Goal: Check status: Check status

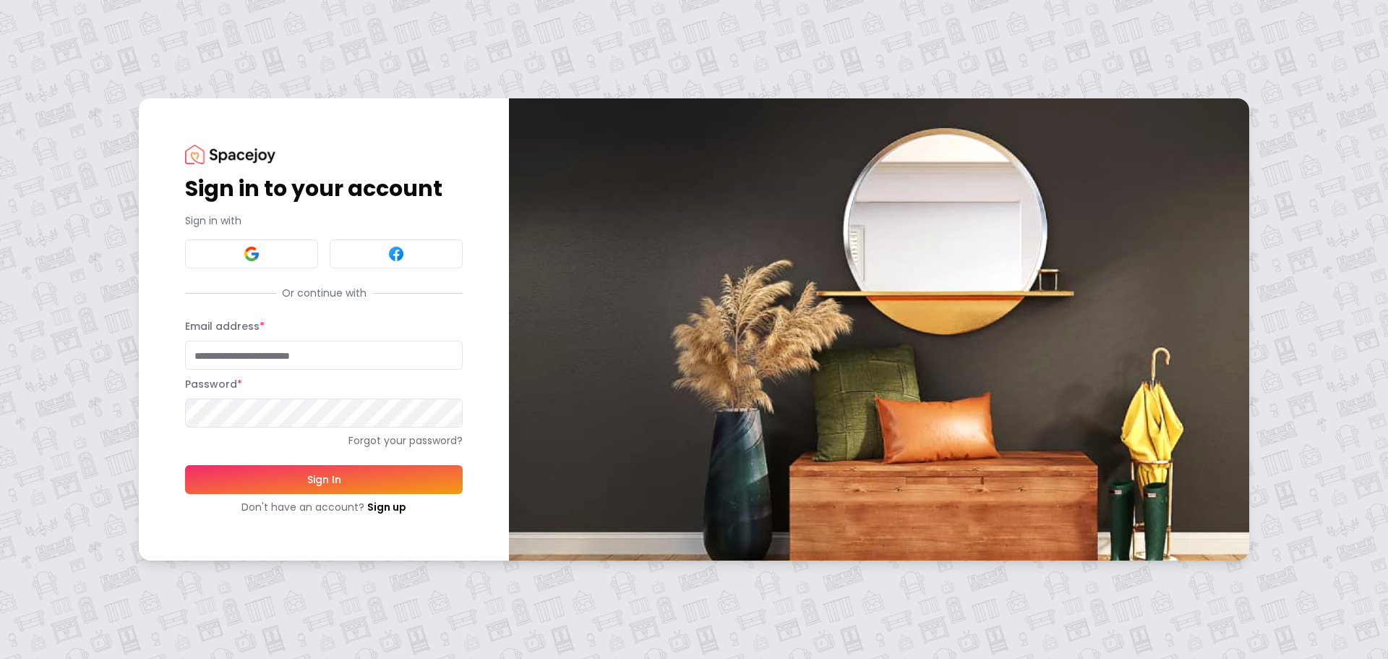
click at [282, 363] on input "Email address *" at bounding box center [324, 354] width 278 height 29
click at [185, 465] on button "Sign In" at bounding box center [324, 479] width 278 height 29
type input "**********"
click at [392, 468] on button "Sign In" at bounding box center [324, 479] width 278 height 29
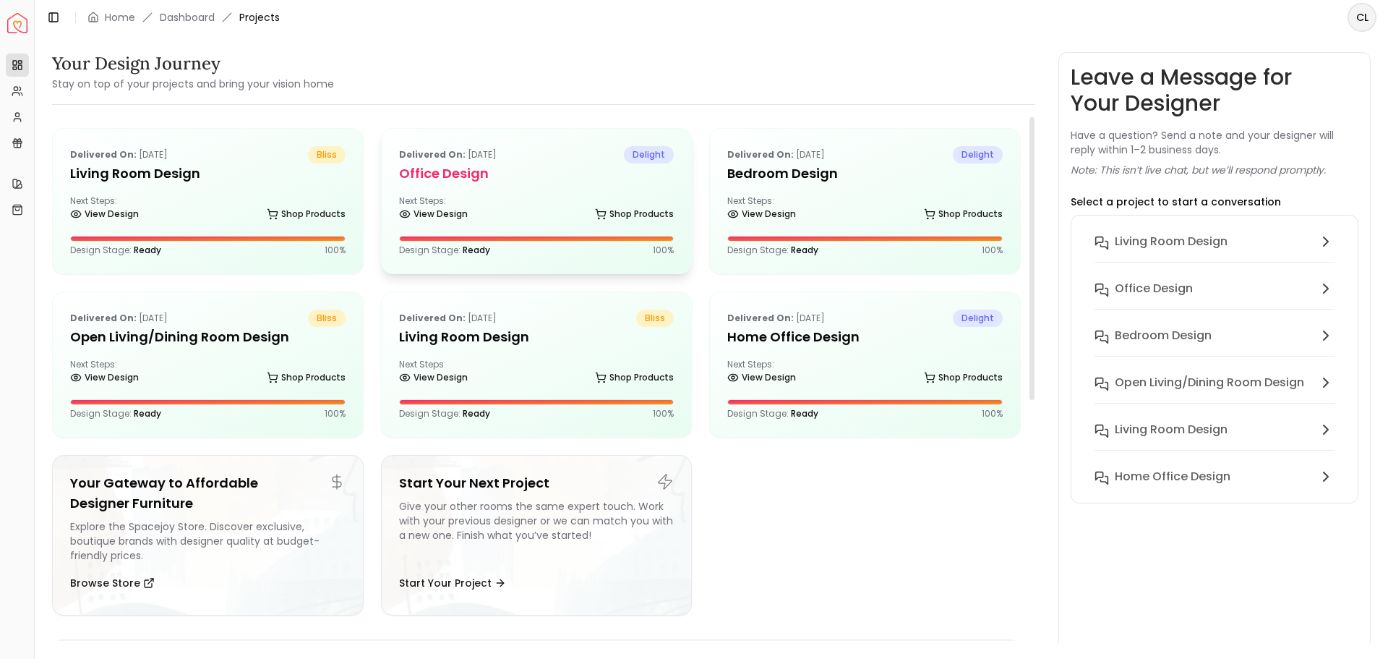
click at [496, 188] on div "Delivered on: Mar 21, 2025 delight Office Design Next Steps: View Design Shop P…" at bounding box center [537, 201] width 310 height 145
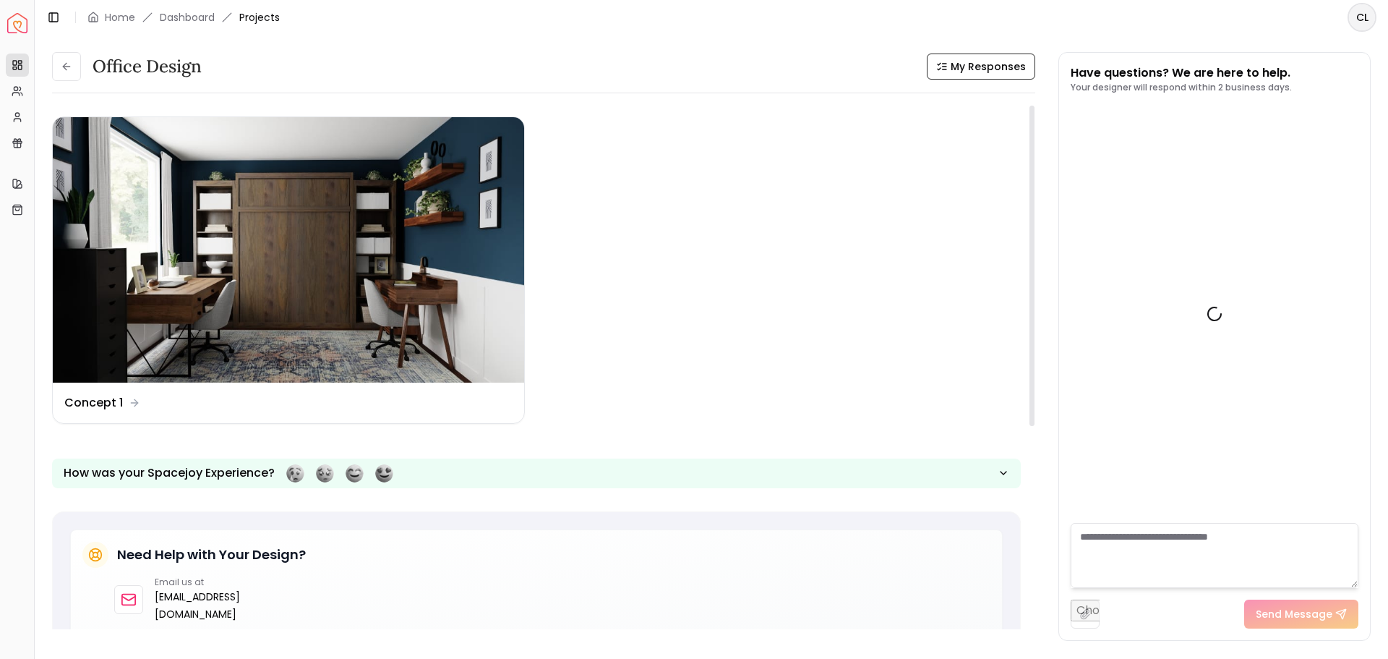
scroll to position [1066, 0]
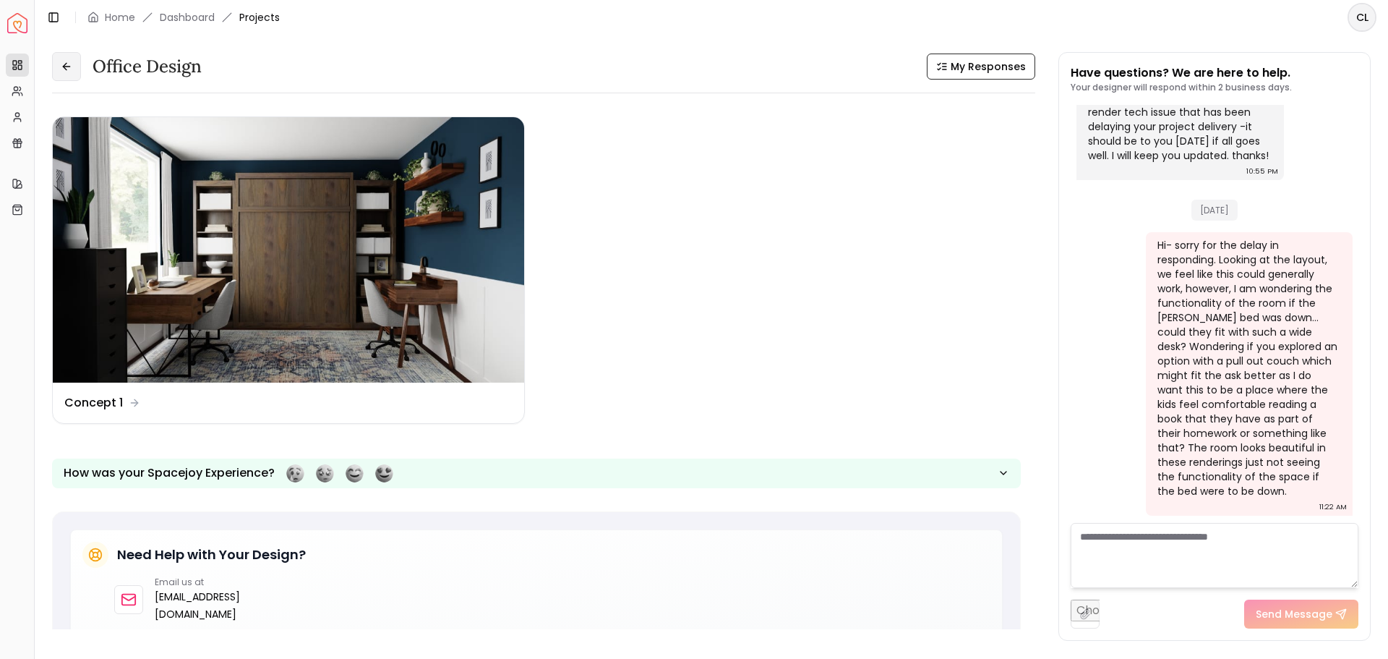
click at [70, 66] on icon at bounding box center [67, 67] width 12 height 12
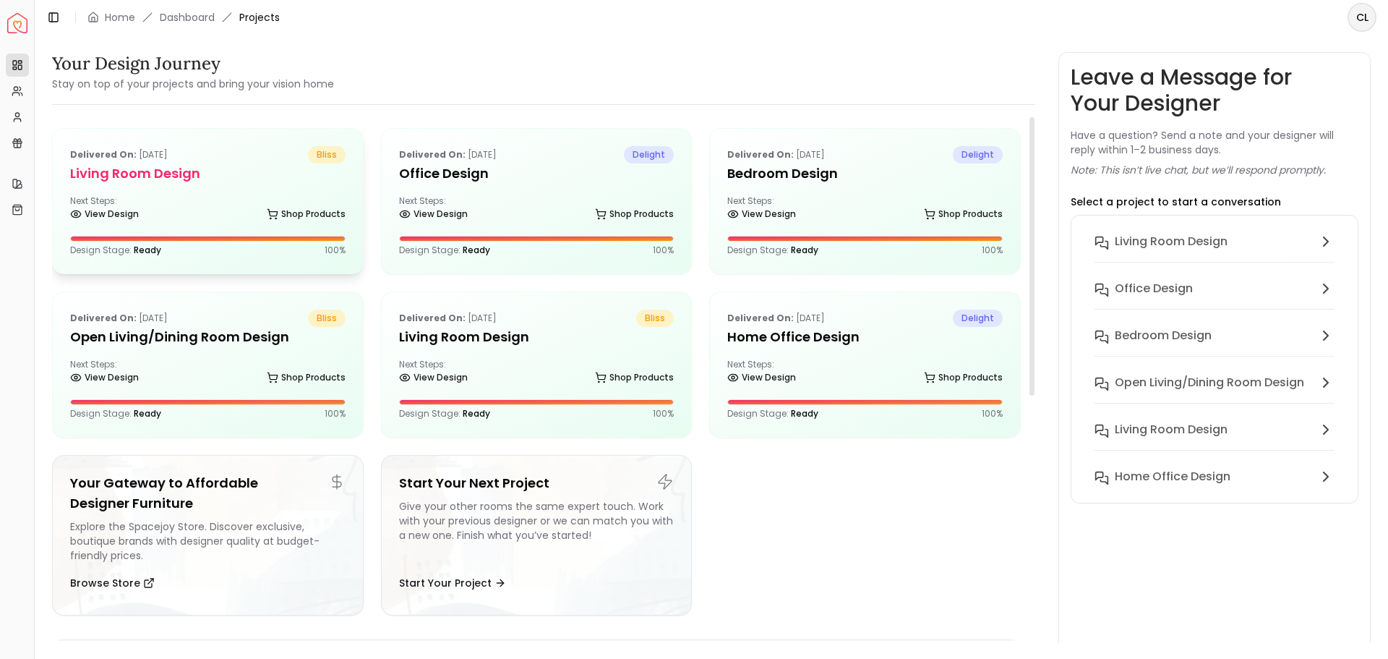
click at [230, 171] on h5 "Living Room Design" at bounding box center [207, 173] width 275 height 20
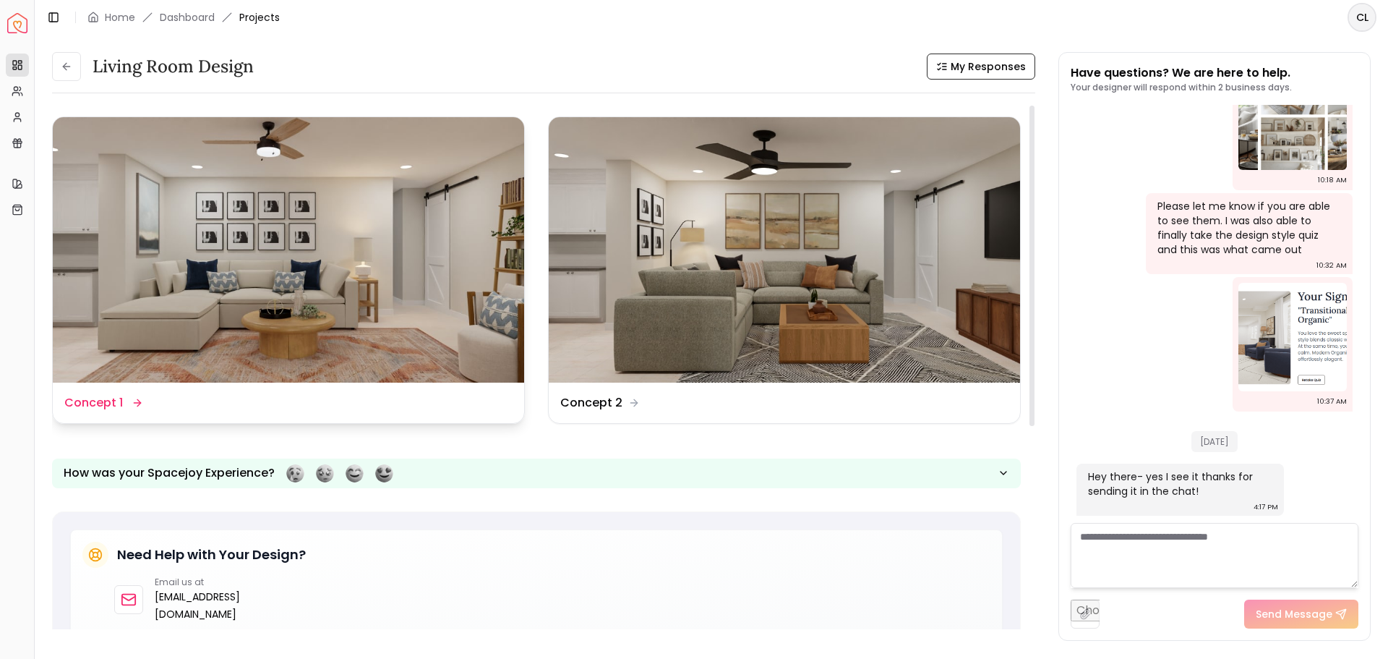
click at [283, 266] on img at bounding box center [288, 249] width 471 height 265
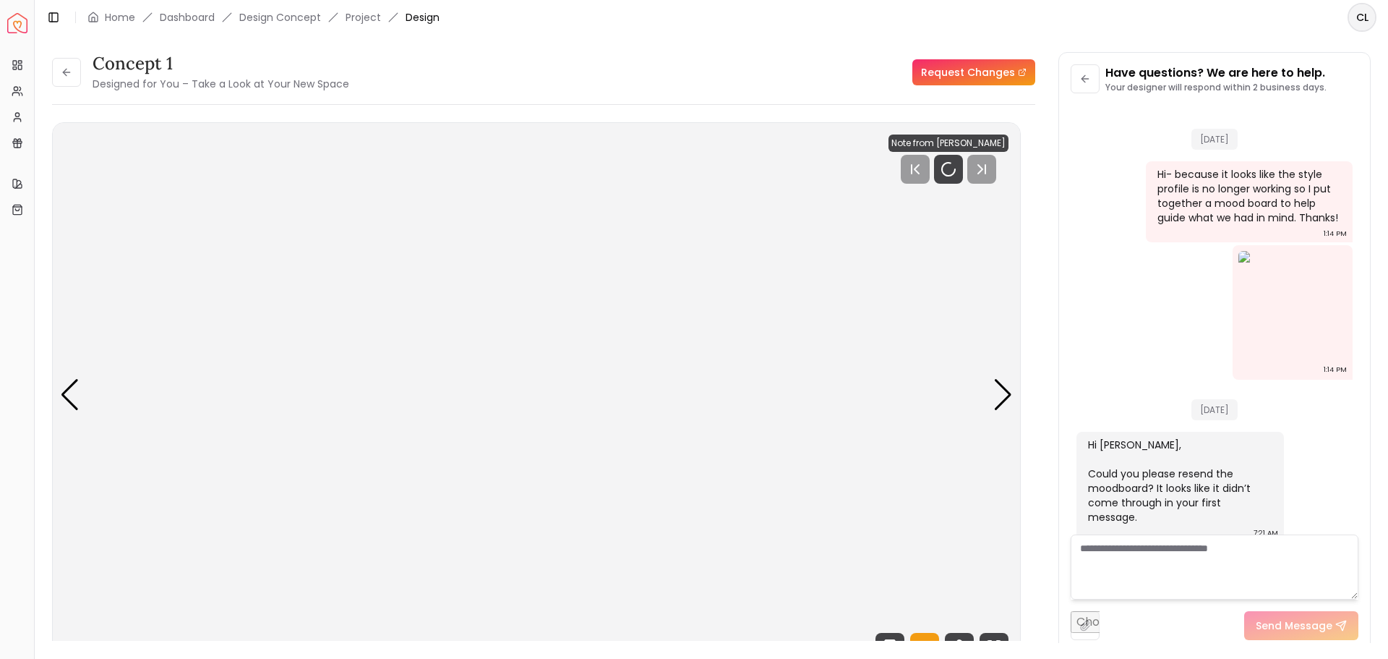
scroll to position [766, 0]
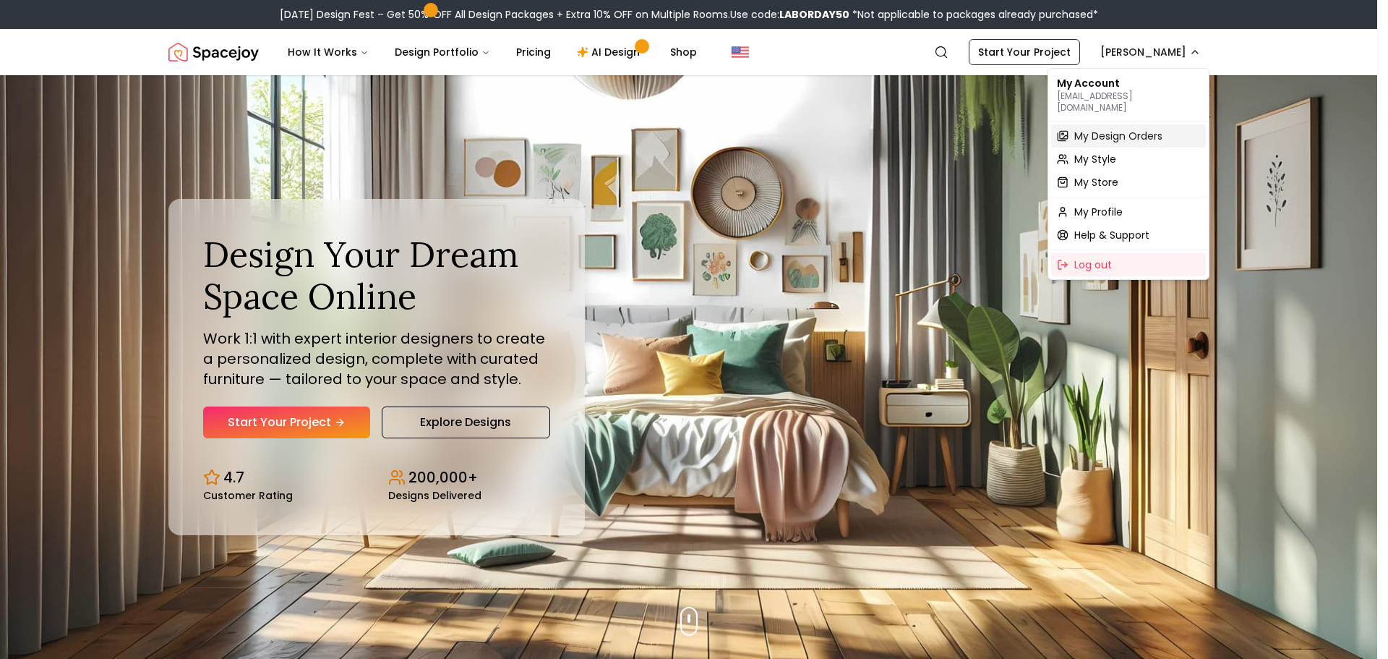
click at [1095, 129] on span "My Design Orders" at bounding box center [1118, 136] width 88 height 14
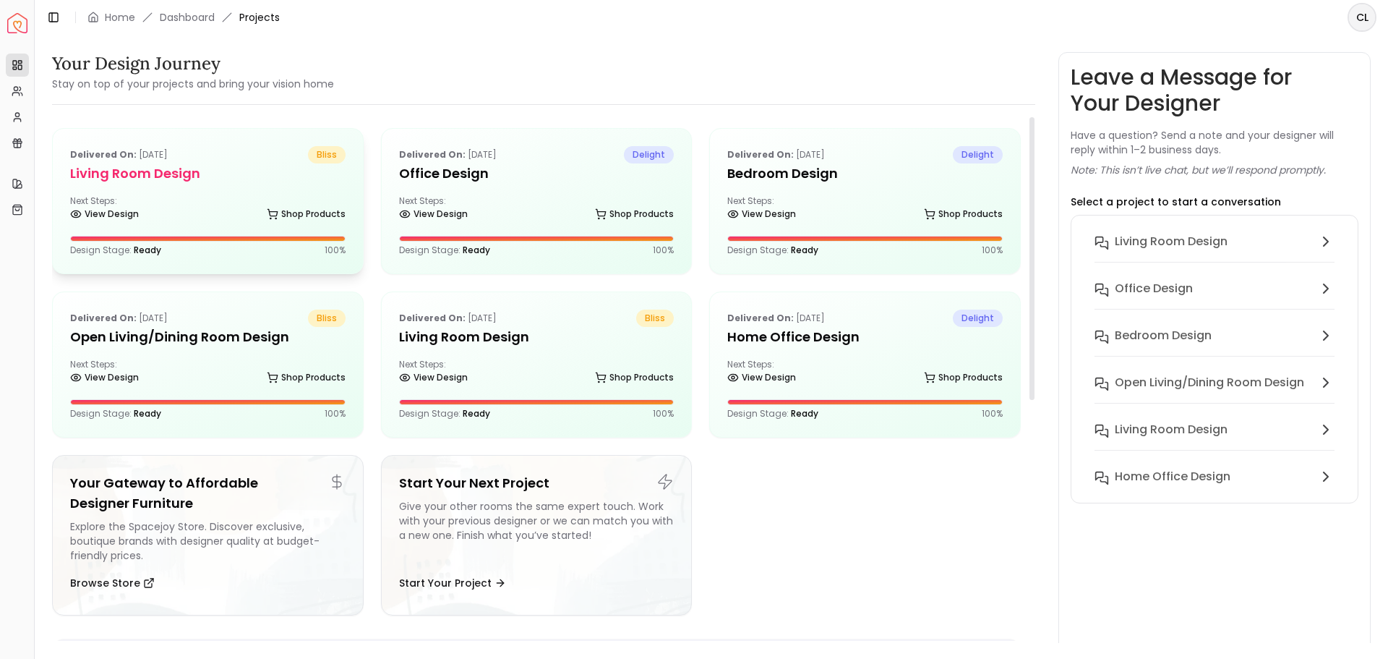
click at [200, 184] on div "Delivered on: Aug 21, 2025 bliss Living Room Design Next Steps: View Design Sho…" at bounding box center [208, 201] width 310 height 145
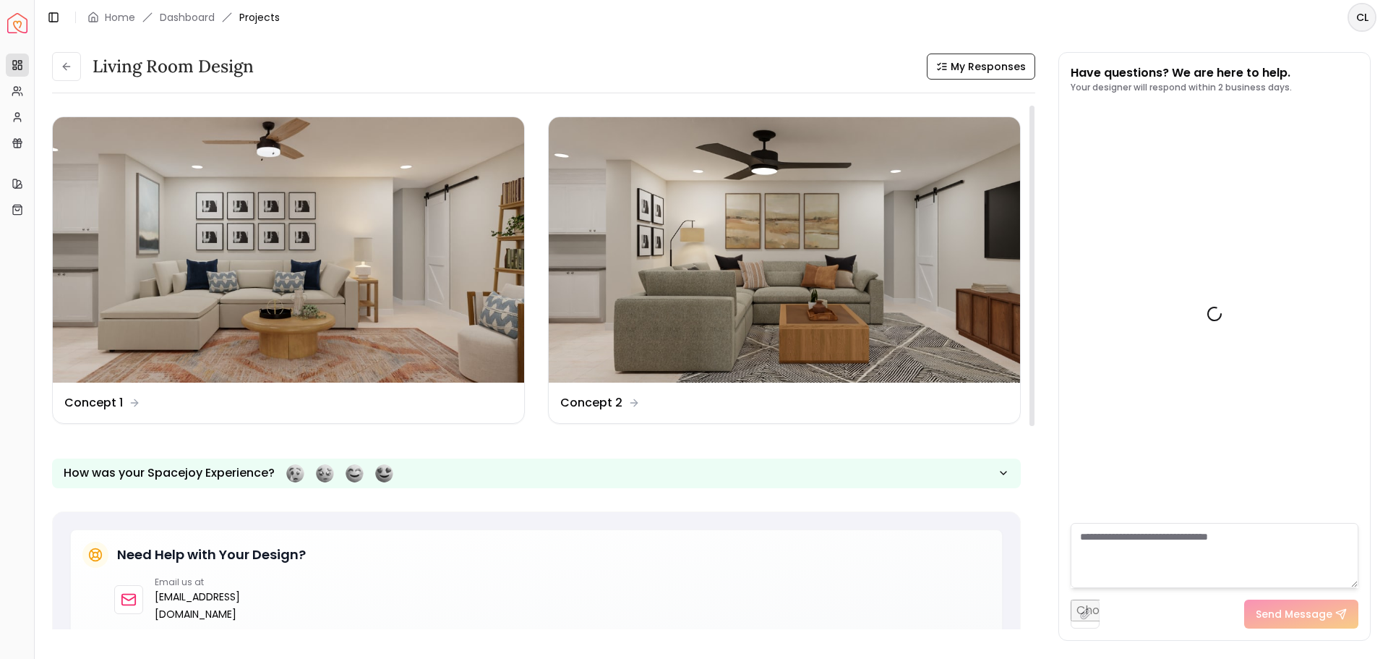
scroll to position [778, 0]
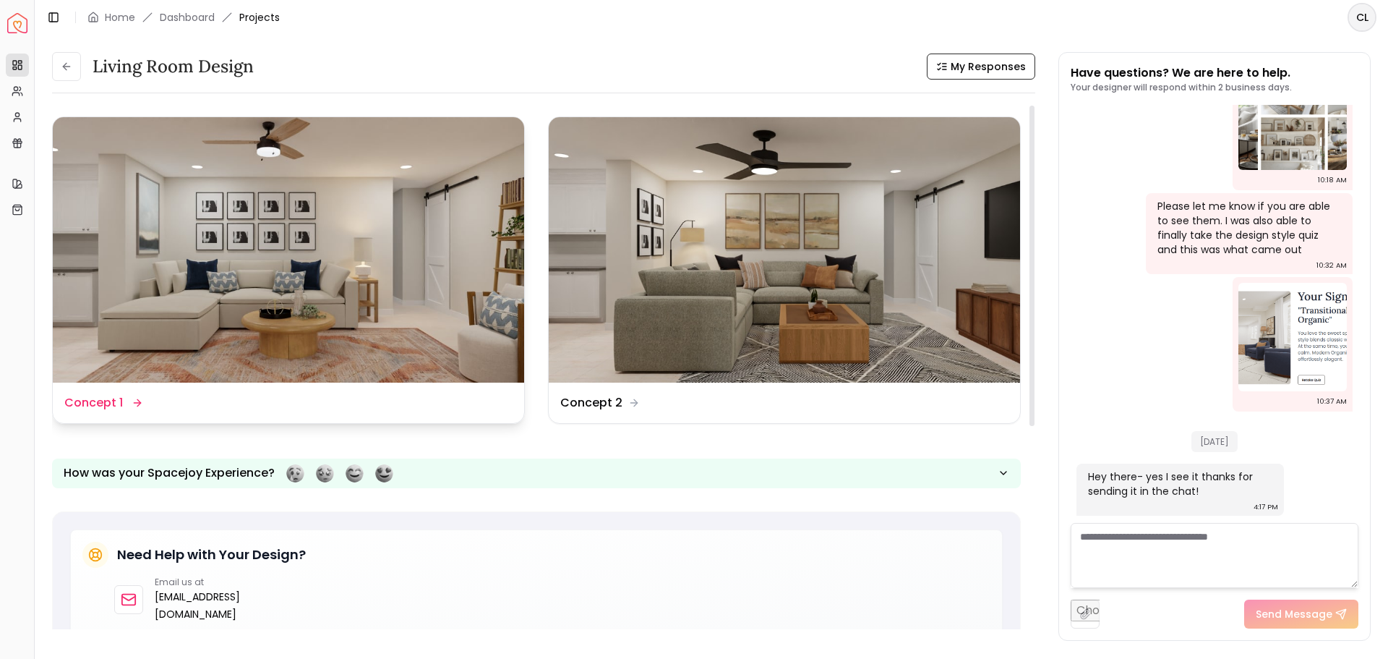
click at [336, 190] on img at bounding box center [288, 249] width 471 height 265
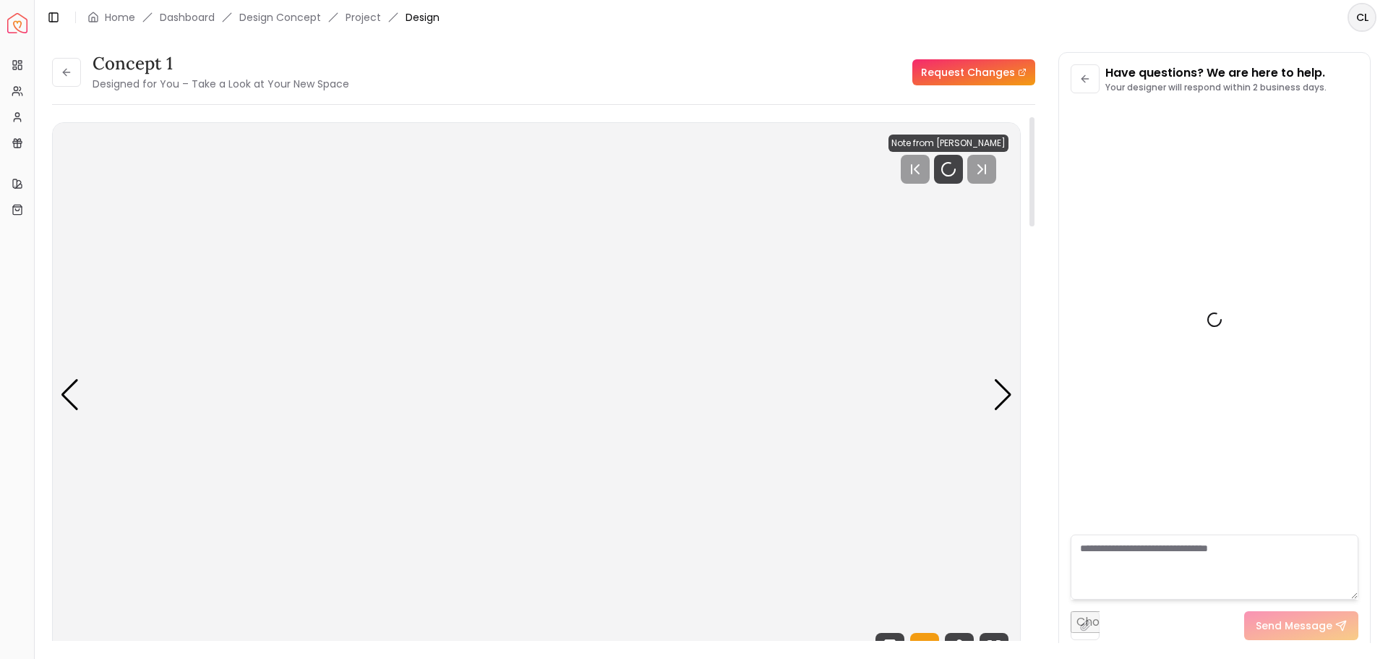
scroll to position [766, 0]
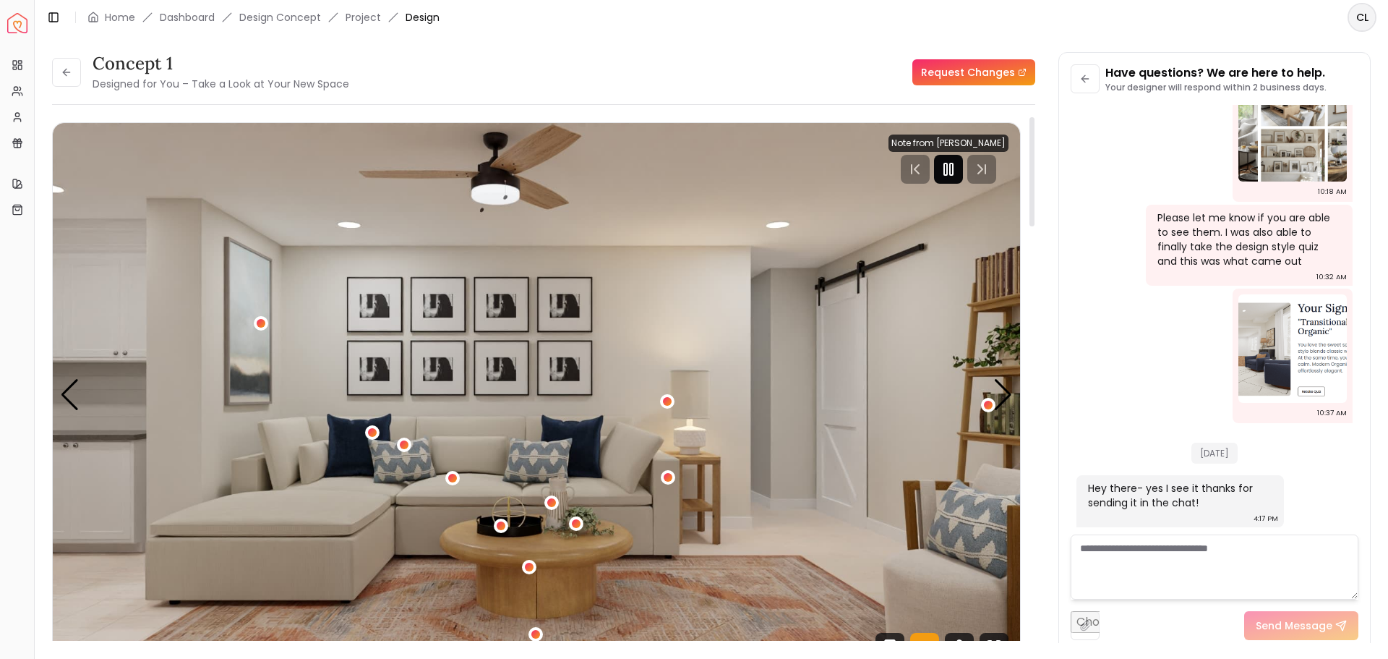
click at [953, 165] on rect "Pause" at bounding box center [951, 169] width 3 height 12
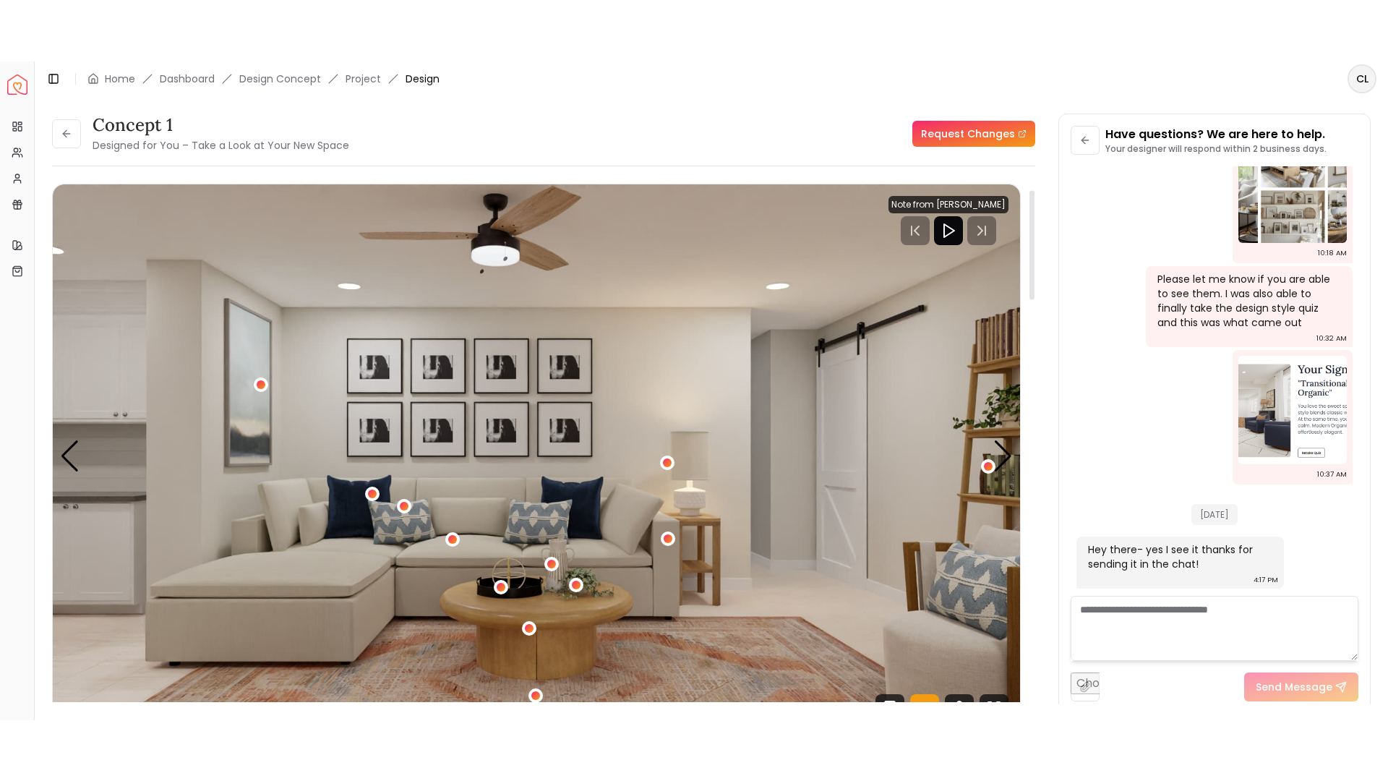
scroll to position [145, 0]
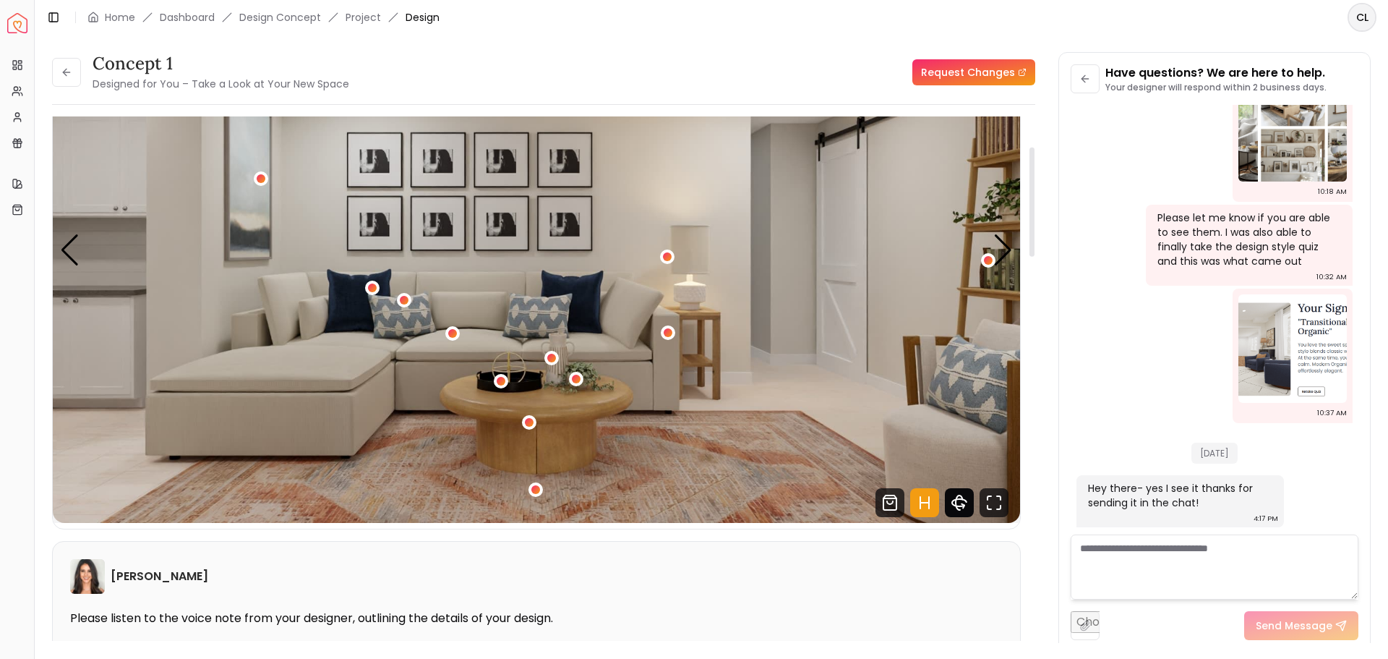
click at [953, 505] on icon "360 View" at bounding box center [959, 502] width 14 height 7
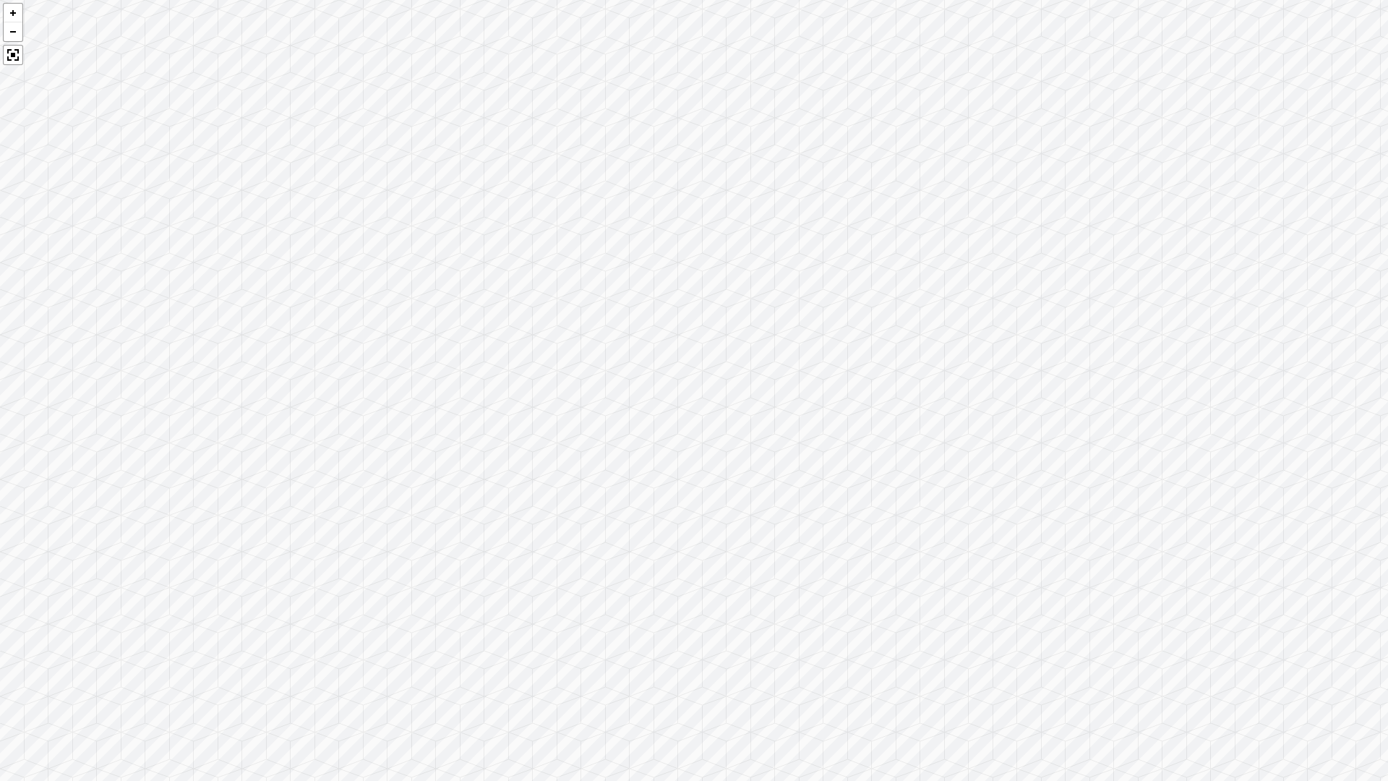
click at [623, 367] on div at bounding box center [694, 390] width 1388 height 781
click at [7, 58] on div at bounding box center [13, 55] width 20 height 20
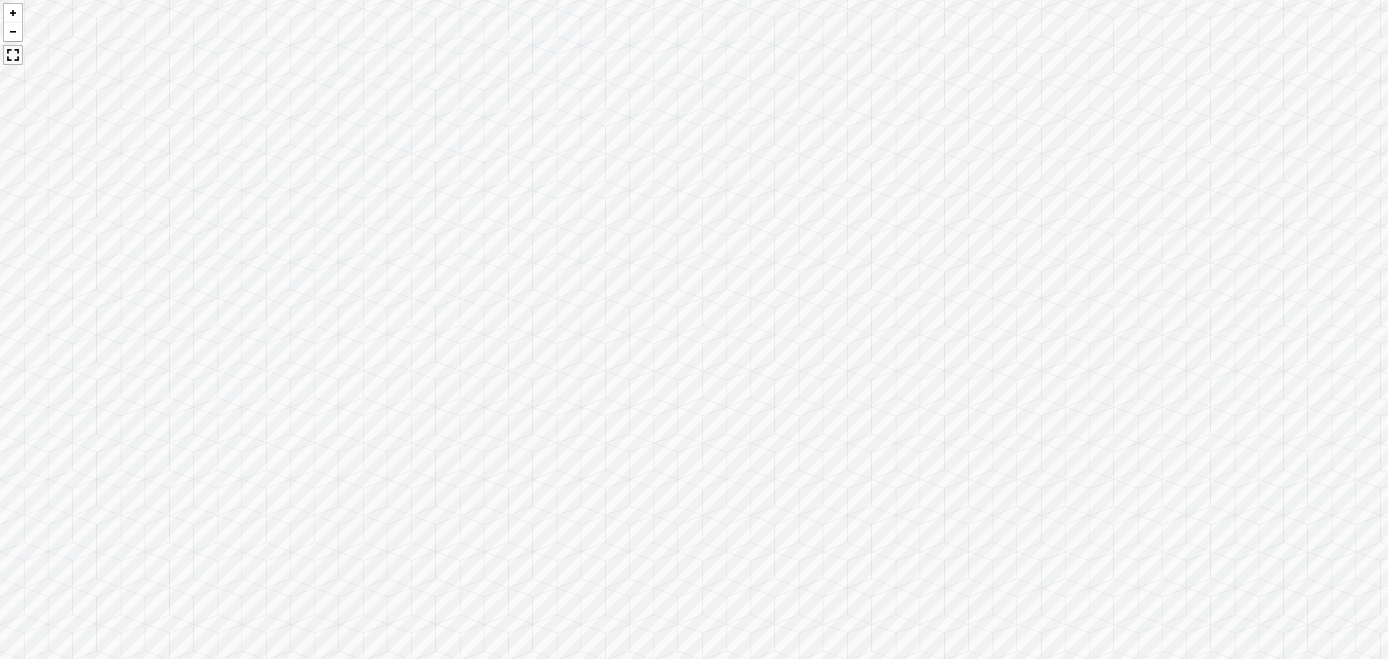
scroll to position [766, 0]
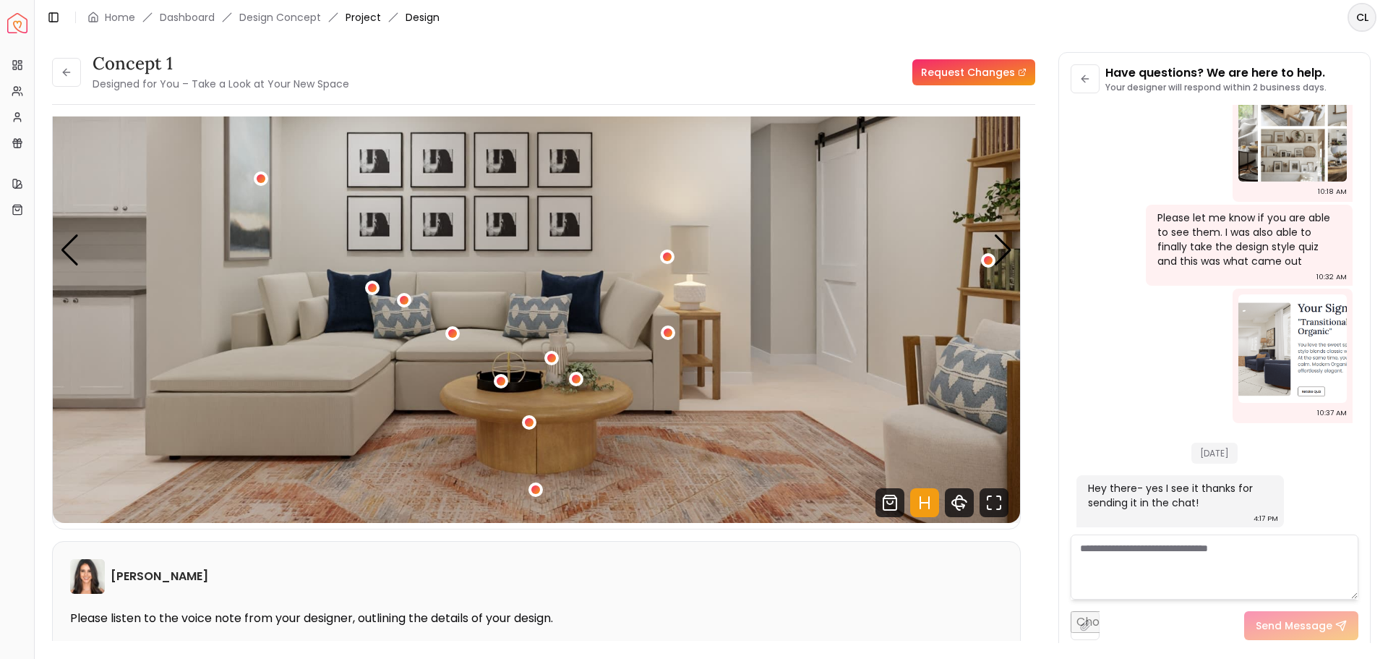
click at [369, 20] on link "Project" at bounding box center [363, 17] width 35 height 14
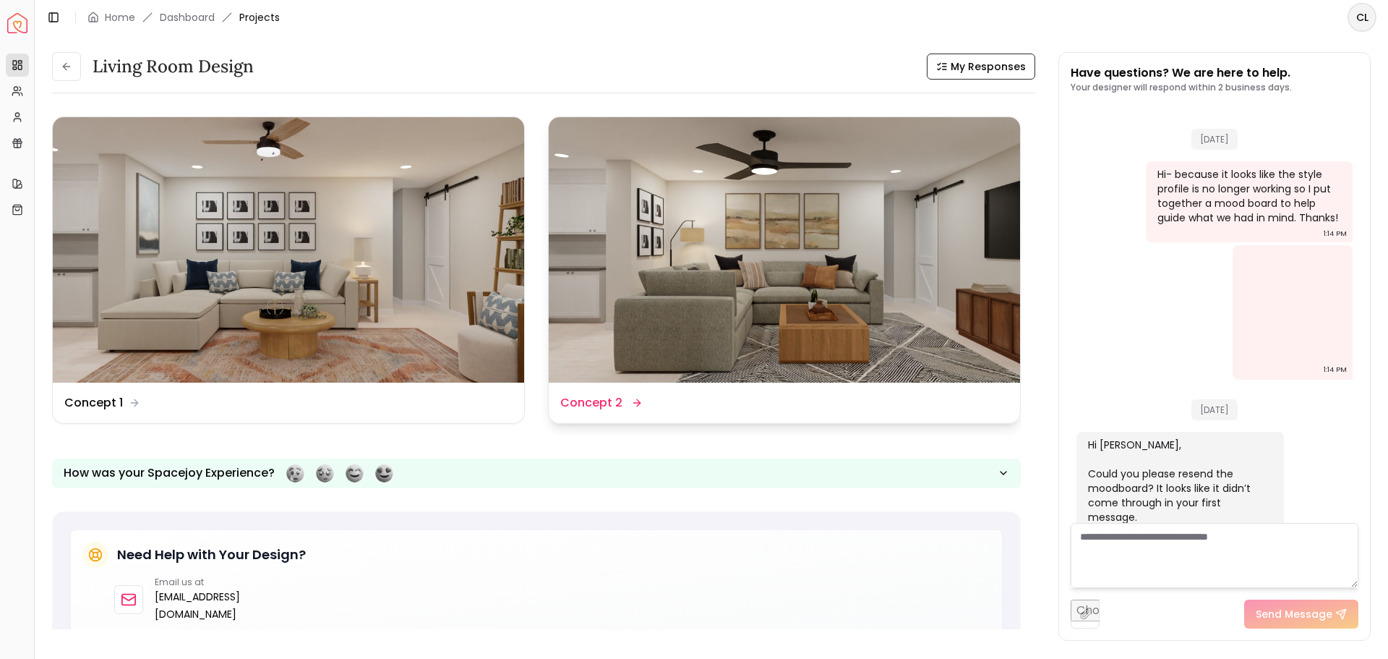
scroll to position [778, 0]
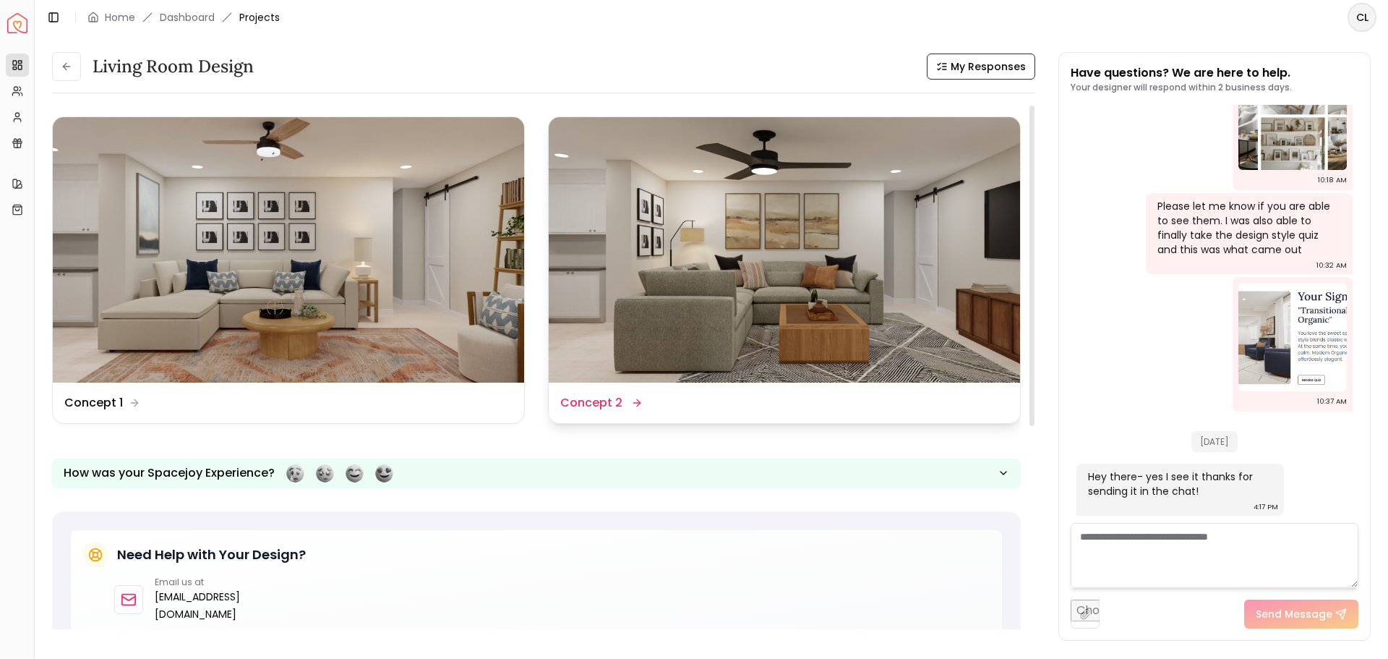
click at [787, 268] on img at bounding box center [784, 249] width 471 height 265
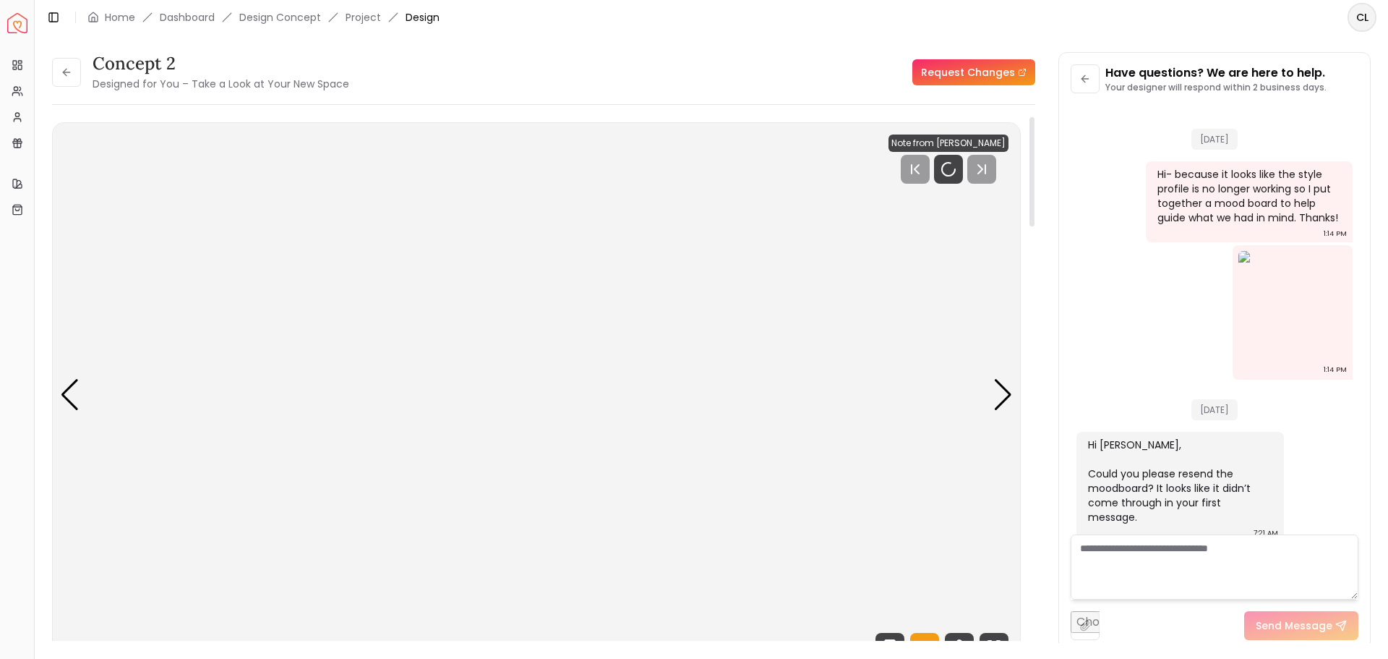
scroll to position [766, 0]
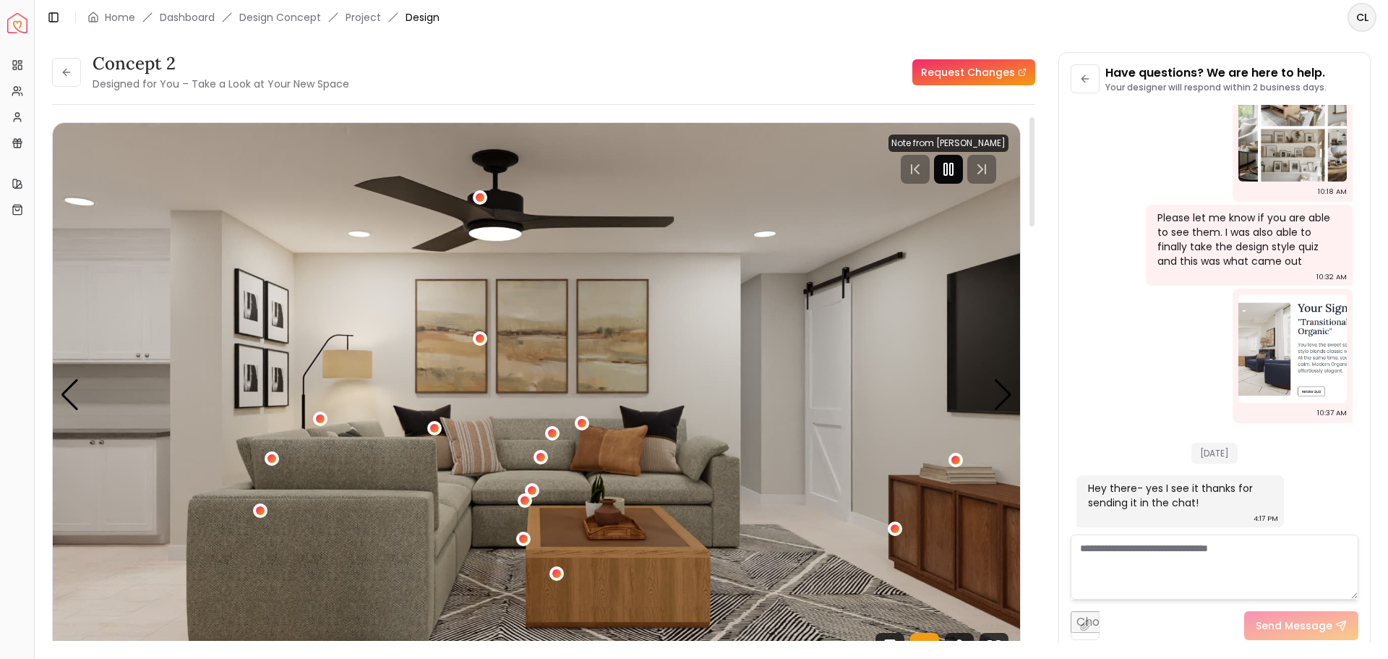
click at [947, 171] on rect "Pause" at bounding box center [945, 169] width 3 height 12
click at [534, 313] on img "1 / 5" at bounding box center [536, 395] width 967 height 544
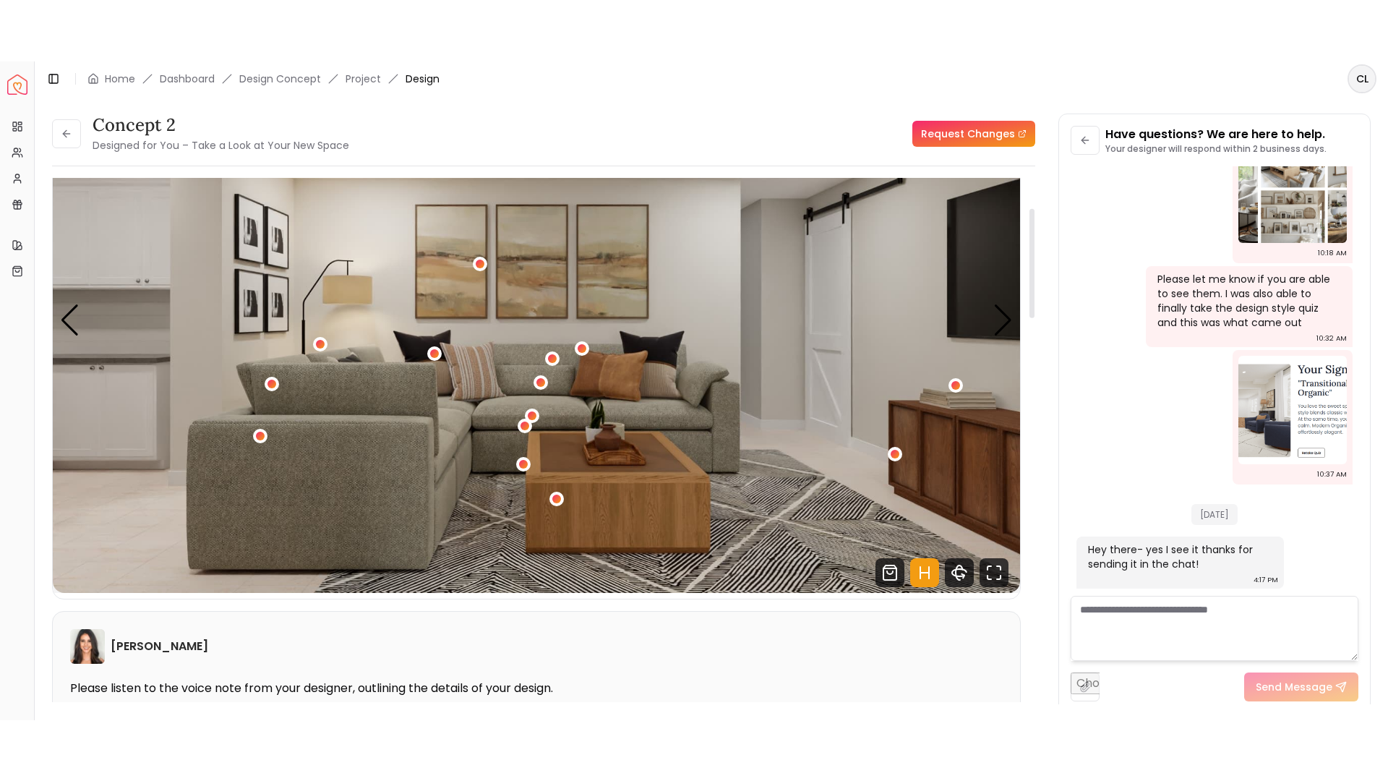
scroll to position [145, 0]
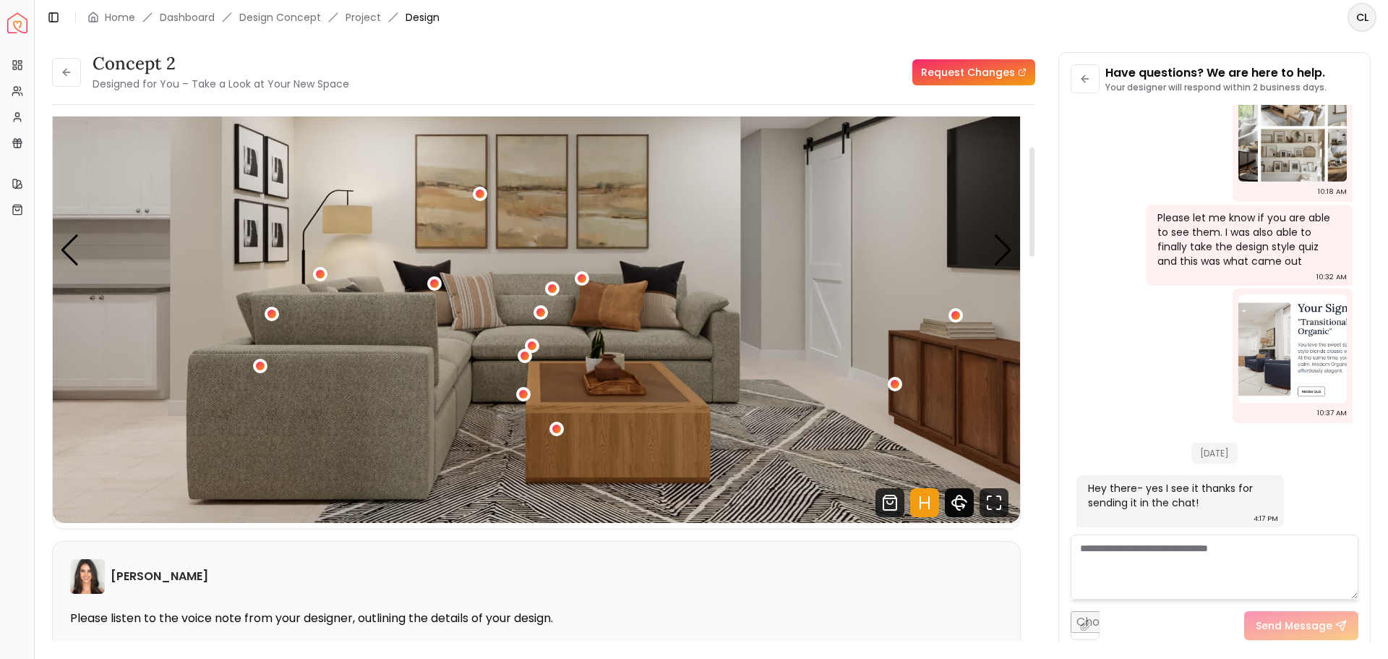
click at [953, 502] on icon "360 View" at bounding box center [959, 502] width 29 height 29
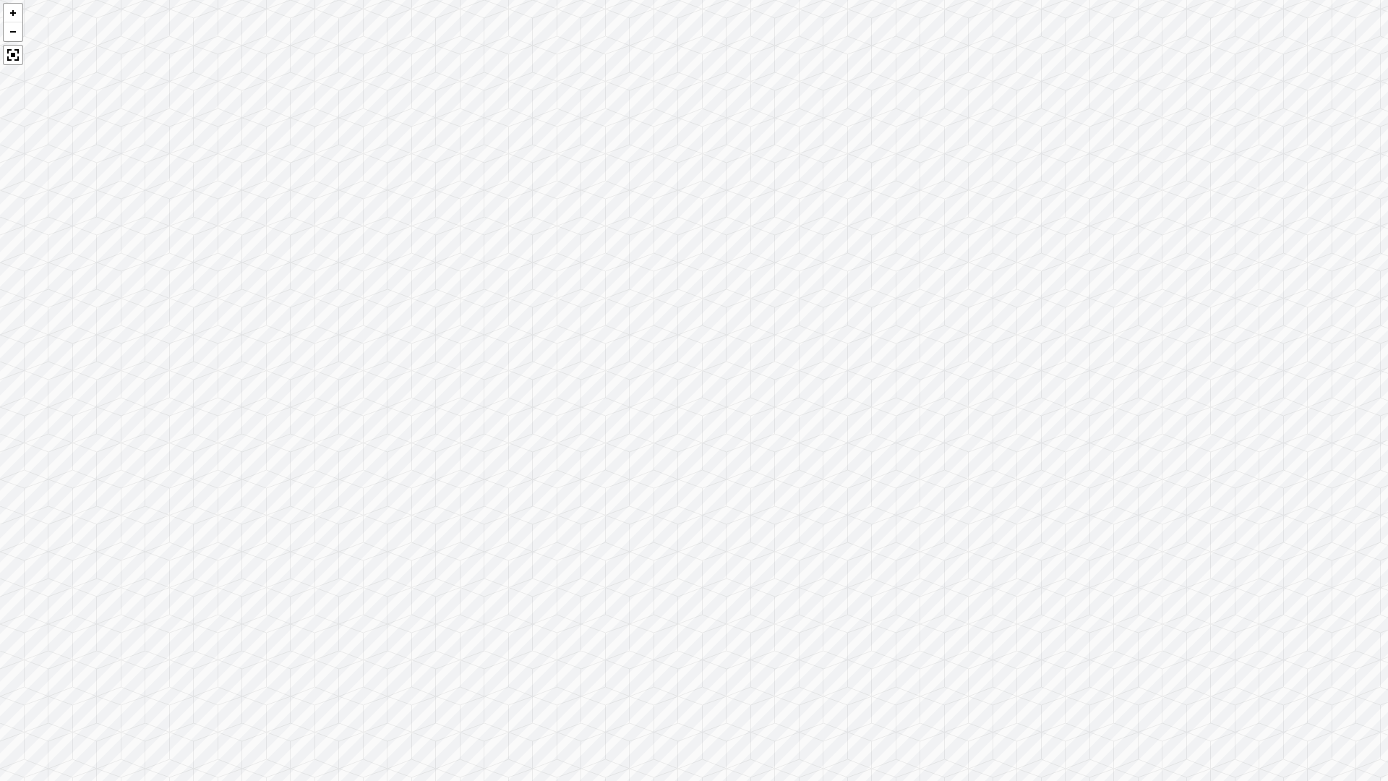
drag, startPoint x: 893, startPoint y: 416, endPoint x: 100, endPoint y: 298, distance: 801.1
click at [101, 299] on div at bounding box center [694, 390] width 1388 height 781
drag, startPoint x: 977, startPoint y: 293, endPoint x: 112, endPoint y: 330, distance: 865.3
click at [111, 329] on div at bounding box center [694, 390] width 1388 height 781
drag, startPoint x: 536, startPoint y: 355, endPoint x: 310, endPoint y: 392, distance: 229.2
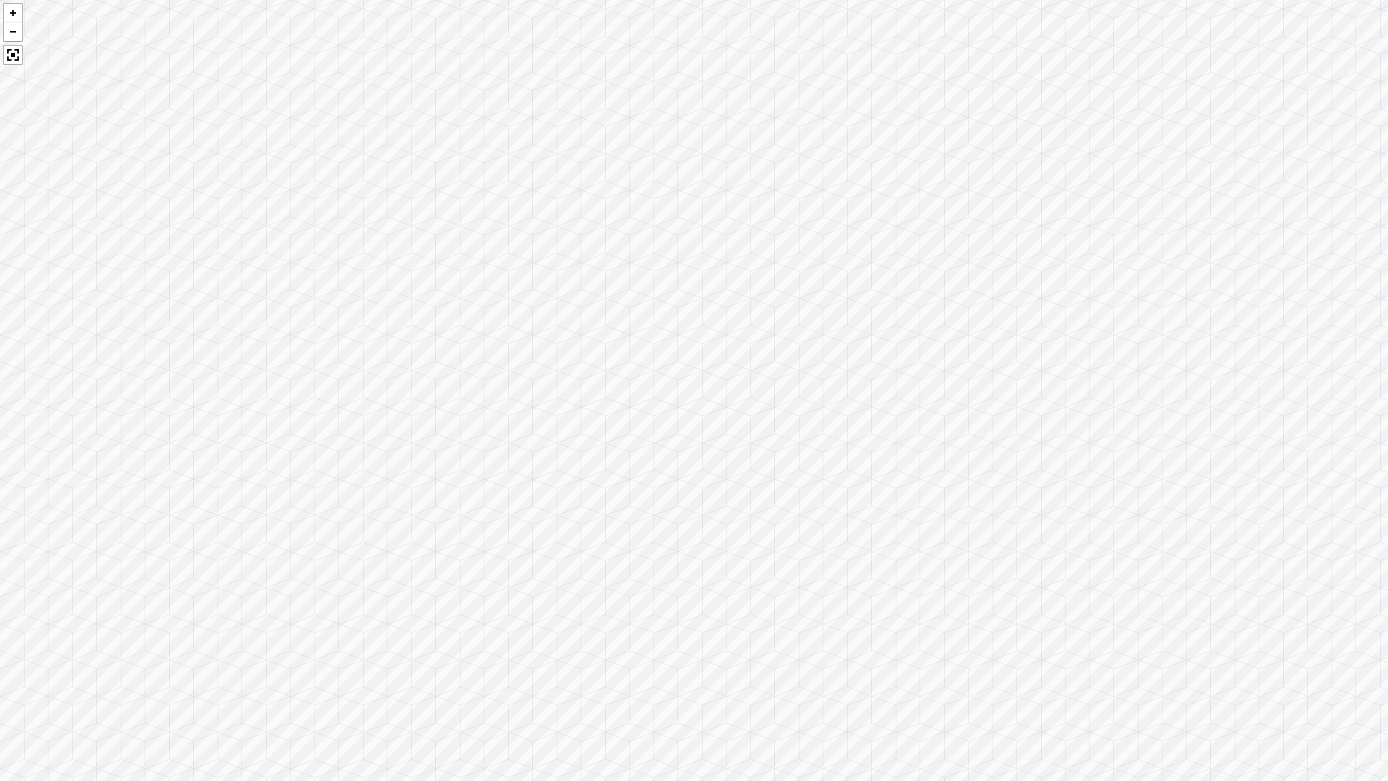
click at [310, 392] on div at bounding box center [694, 390] width 1388 height 781
drag, startPoint x: 1094, startPoint y: 408, endPoint x: 362, endPoint y: 406, distance: 732.3
click at [362, 406] on div at bounding box center [694, 390] width 1388 height 781
drag, startPoint x: 1266, startPoint y: 401, endPoint x: 1085, endPoint y: 327, distance: 195.5
click at [1085, 327] on div at bounding box center [694, 390] width 1388 height 781
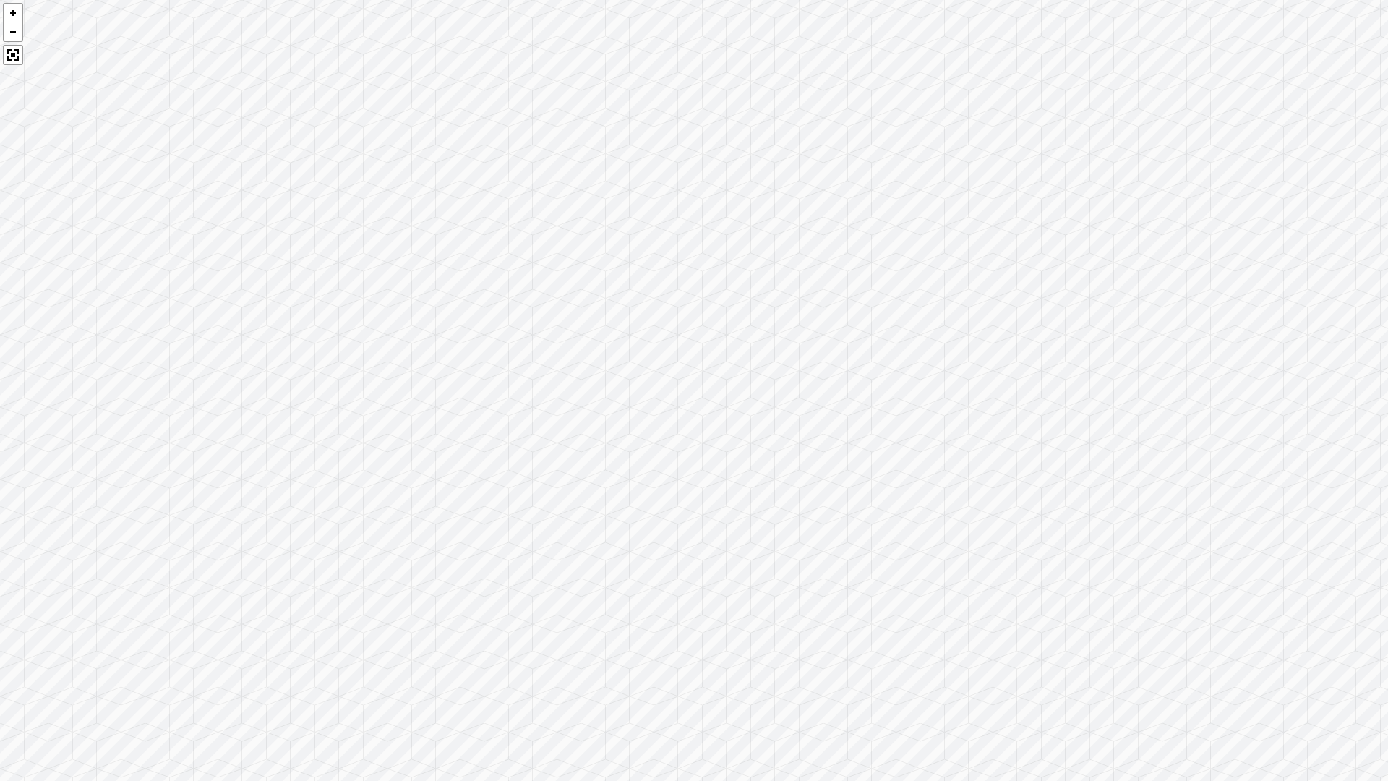
drag, startPoint x: 377, startPoint y: 414, endPoint x: 1222, endPoint y: 398, distance: 845.2
click at [1222, 398] on div at bounding box center [694, 390] width 1388 height 781
drag, startPoint x: 463, startPoint y: 433, endPoint x: 1166, endPoint y: 598, distance: 721.7
click at [1376, 658] on html "Spacejoy Dashboard Overview Projects My Referrals My Profile Gift Card Balance …" at bounding box center [694, 655] width 1388 height 1310
drag, startPoint x: 752, startPoint y: 489, endPoint x: 1449, endPoint y: 638, distance: 712.6
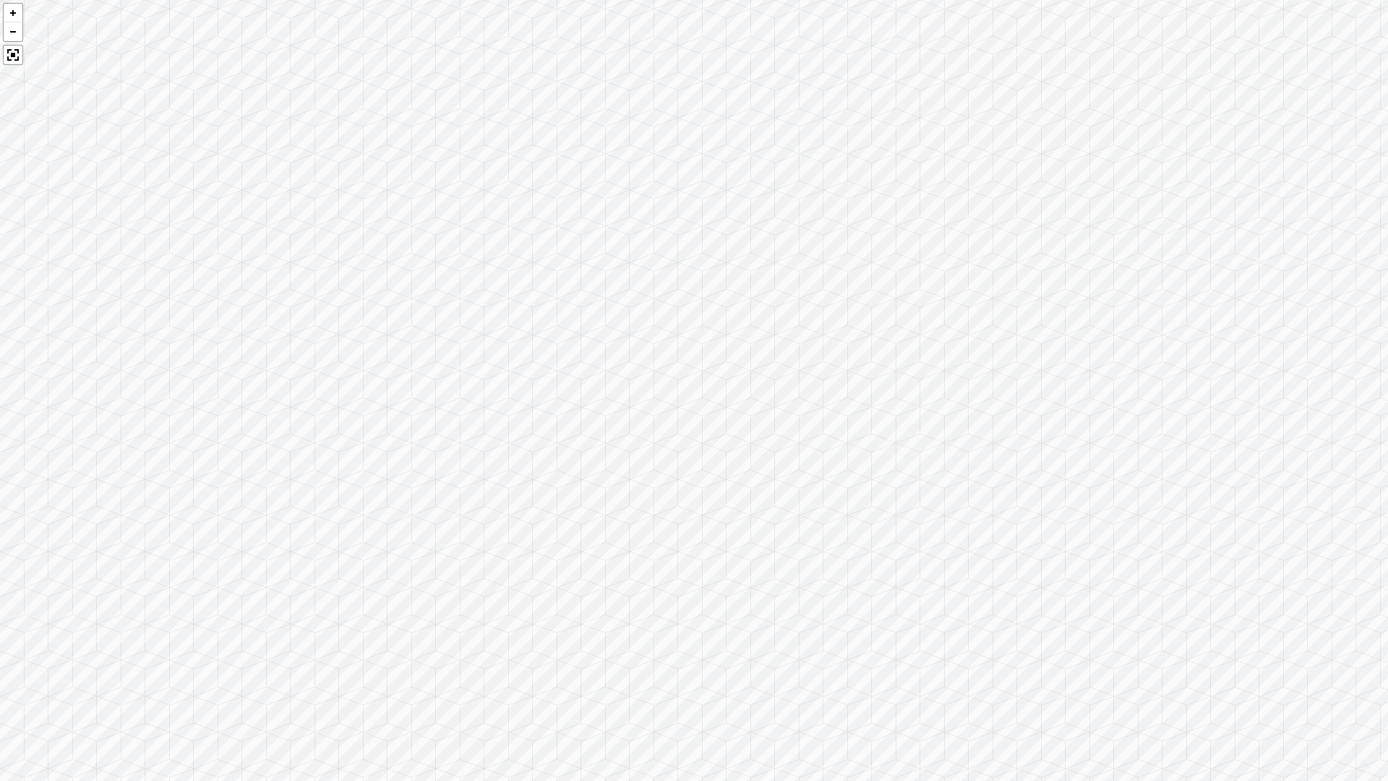
click at [1376, 638] on html "Spacejoy Dashboard Overview Projects My Referrals My Profile Gift Card Balance …" at bounding box center [694, 655] width 1388 height 1310
drag, startPoint x: 529, startPoint y: 490, endPoint x: 1465, endPoint y: 766, distance: 975.1
click at [1376, 658] on html "Spacejoy Dashboard Overview Projects My Referrals My Profile Gift Card Balance …" at bounding box center [694, 655] width 1388 height 1310
drag, startPoint x: 574, startPoint y: 549, endPoint x: 1317, endPoint y: 583, distance: 743.9
click at [1317, 583] on div at bounding box center [694, 390] width 1388 height 781
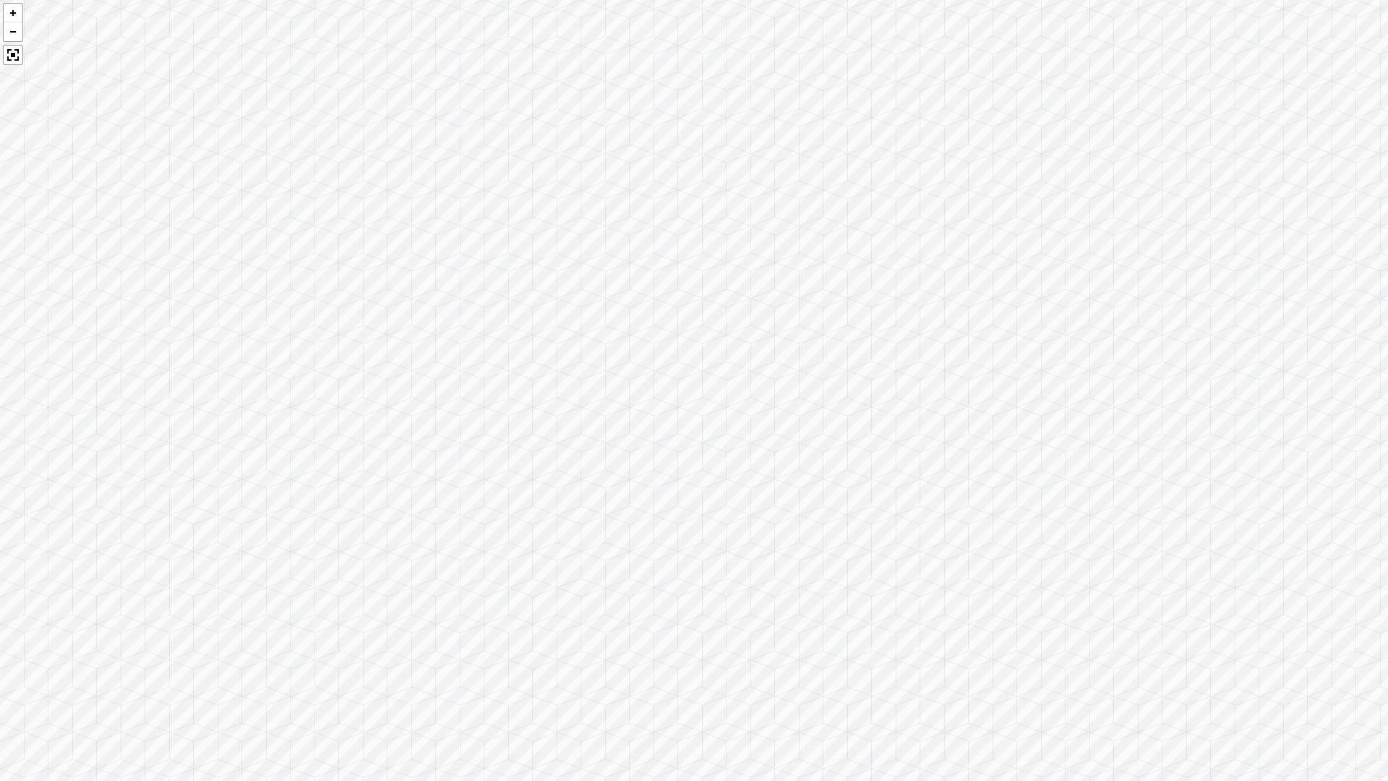
drag, startPoint x: 672, startPoint y: 711, endPoint x: 253, endPoint y: 176, distance: 680.2
click at [250, 173] on div at bounding box center [694, 390] width 1388 height 781
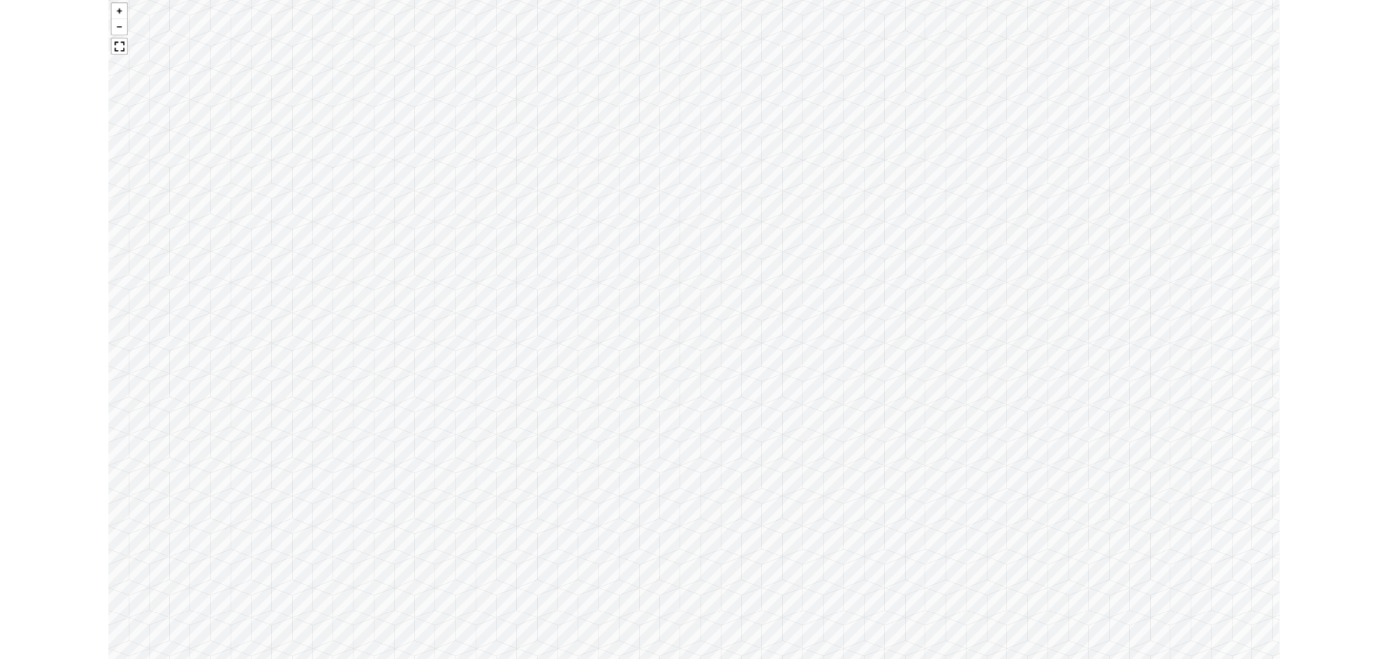
scroll to position [766, 0]
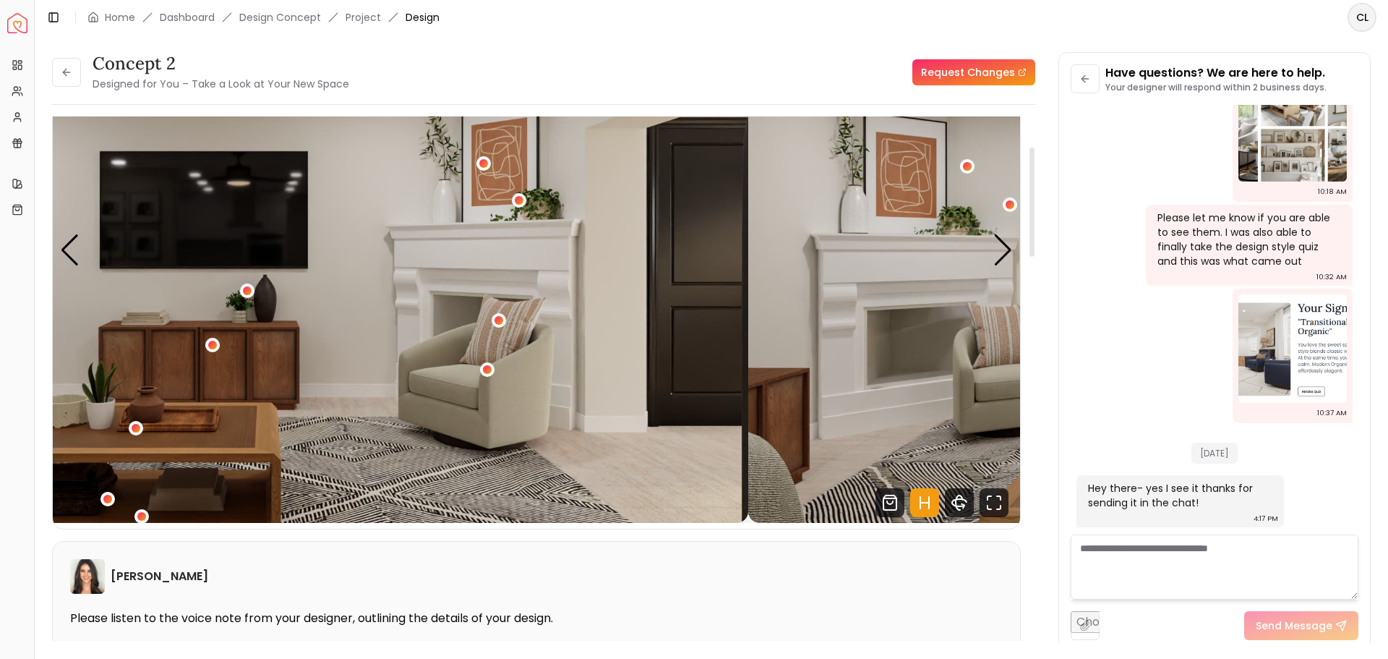
click at [243, 257] on img "2 / 5" at bounding box center [264, 250] width 967 height 544
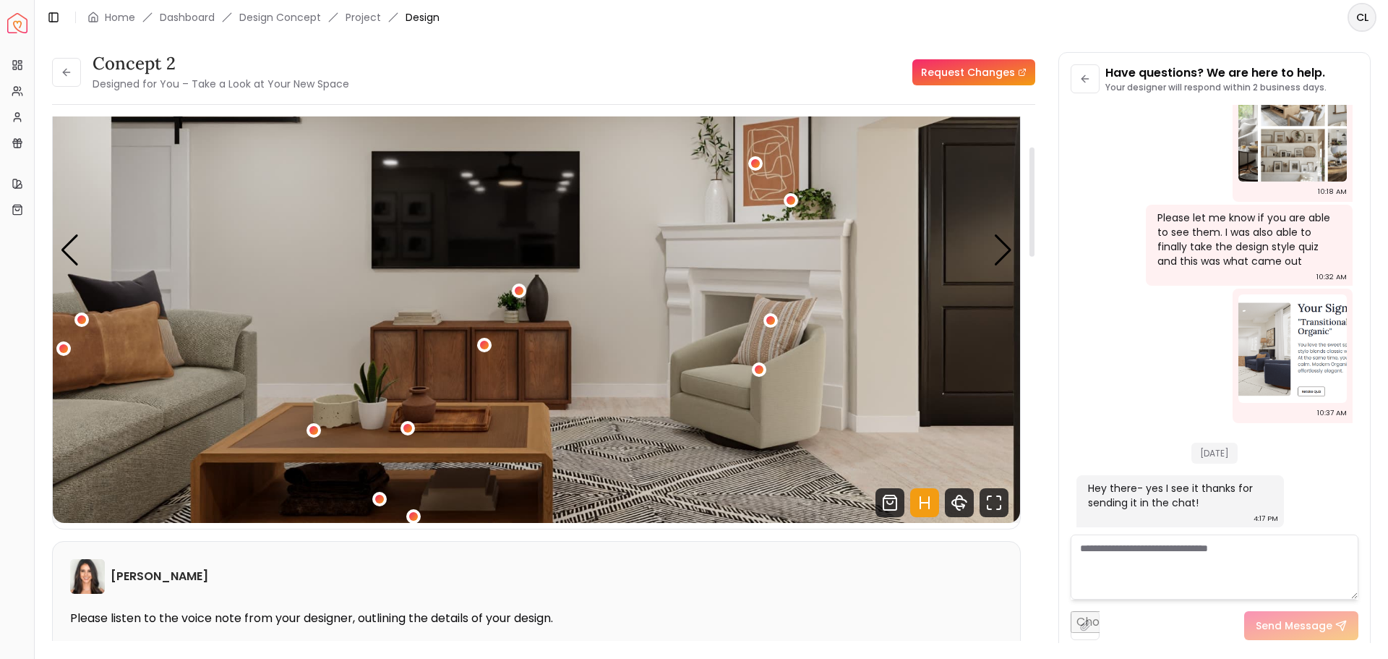
click at [754, 271] on img "2 / 5" at bounding box center [536, 250] width 967 height 544
click at [1009, 250] on div "Next slide" at bounding box center [1003, 250] width 20 height 32
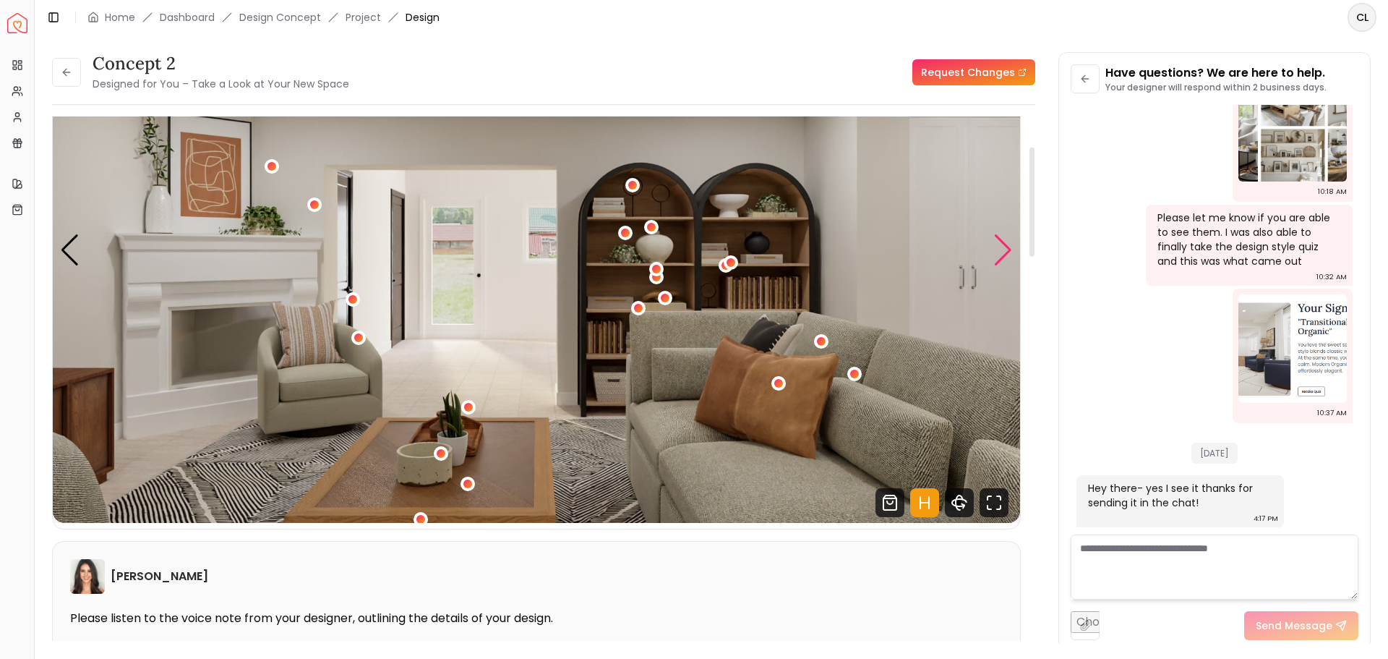
click at [1009, 250] on div "Next slide" at bounding box center [1003, 250] width 20 height 32
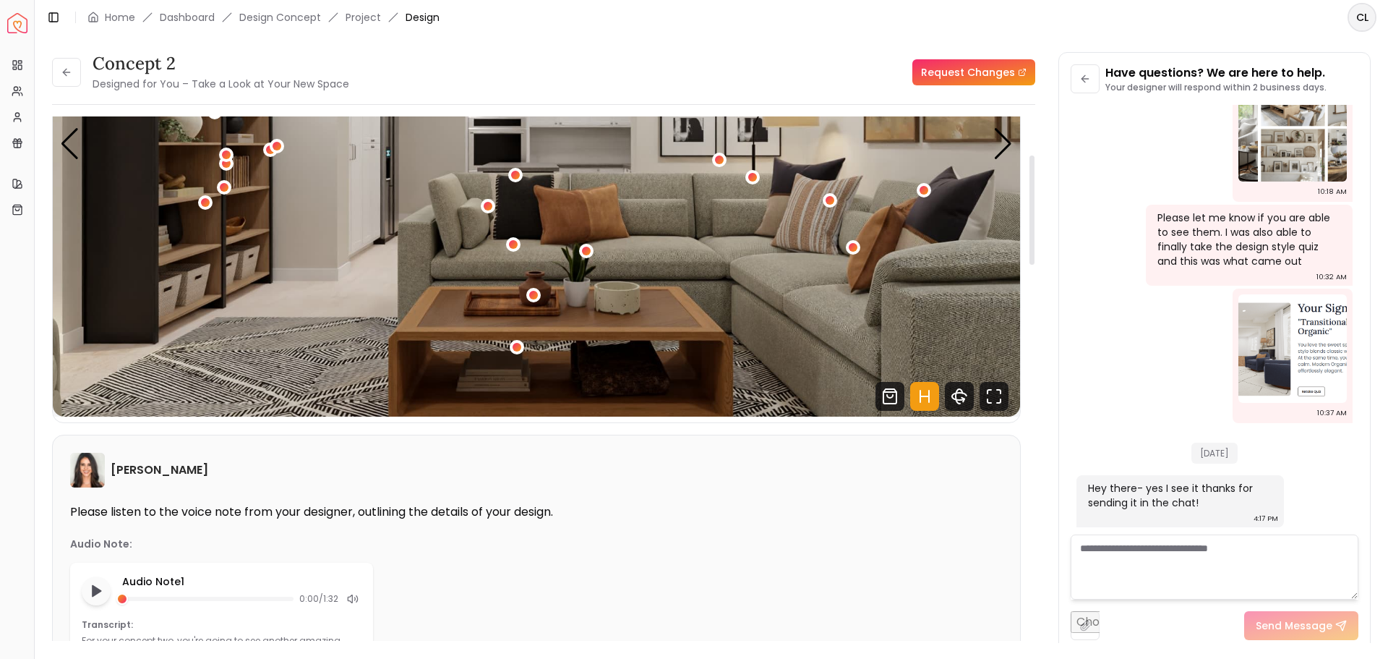
scroll to position [289, 0]
